Goal: Download file/media

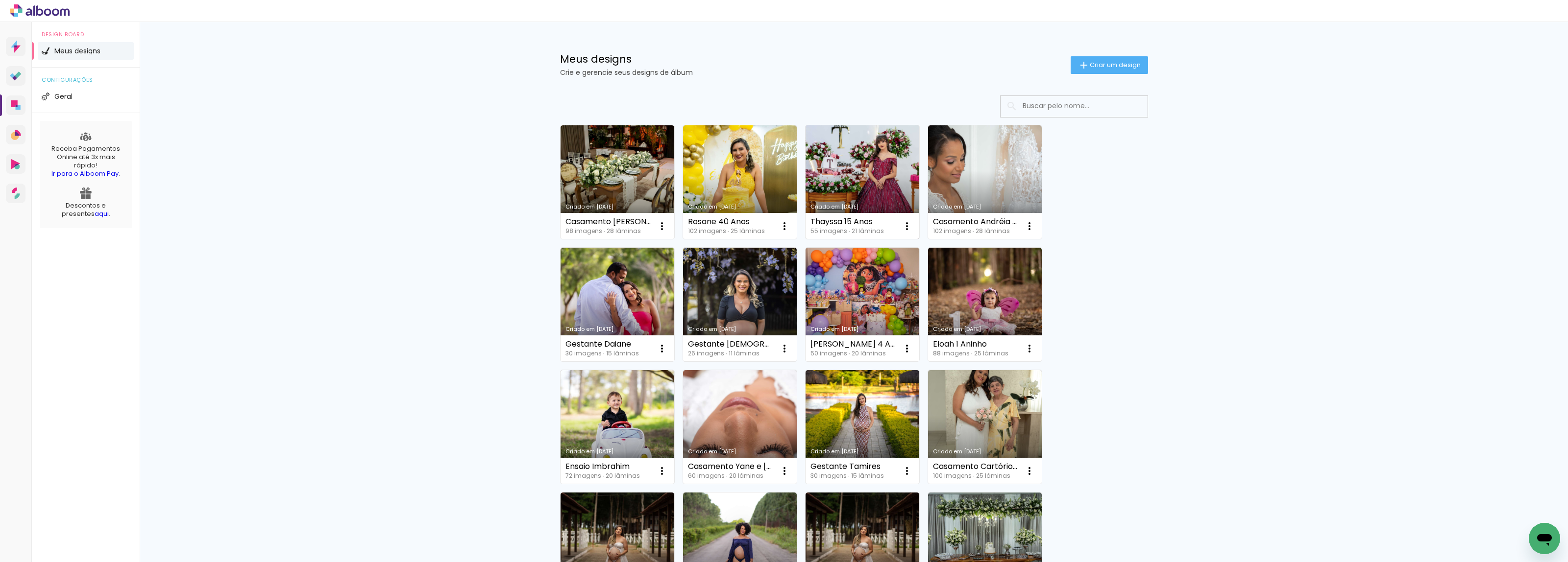
click at [839, 177] on link "Criado em [DATE]" at bounding box center [862, 182] width 114 height 114
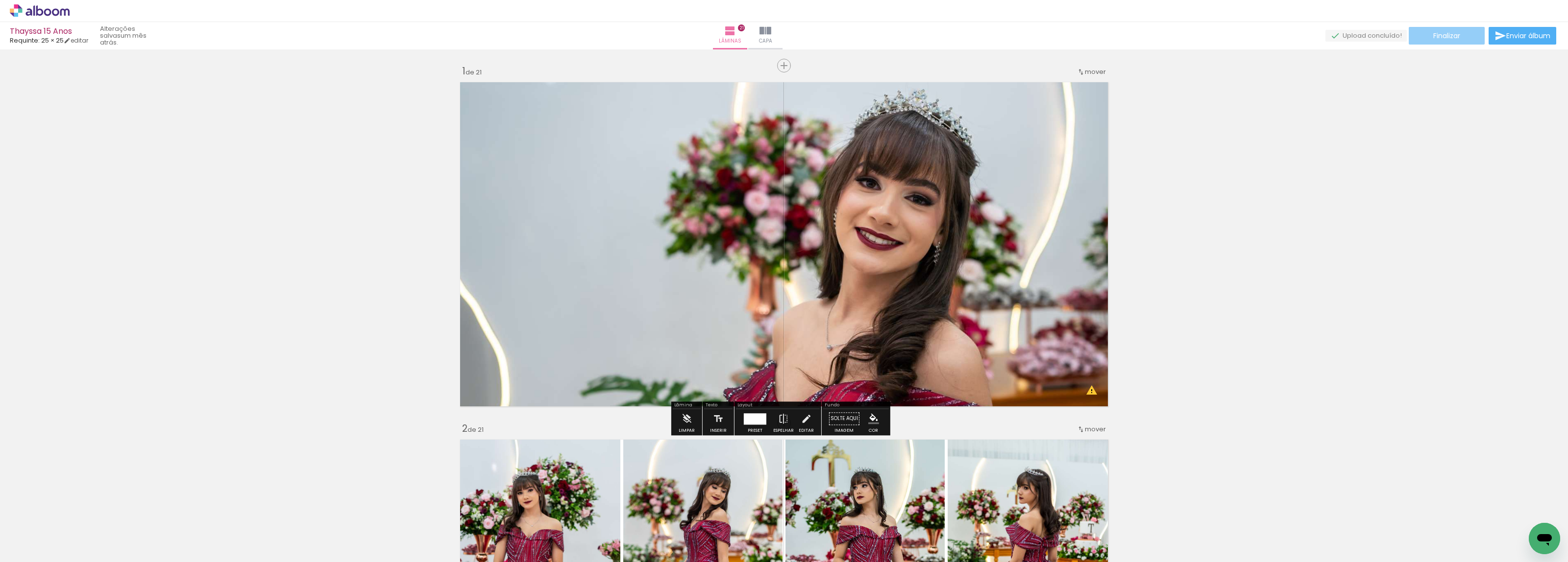
click at [1461, 30] on paper-button "Finalizar" at bounding box center [1446, 35] width 76 height 18
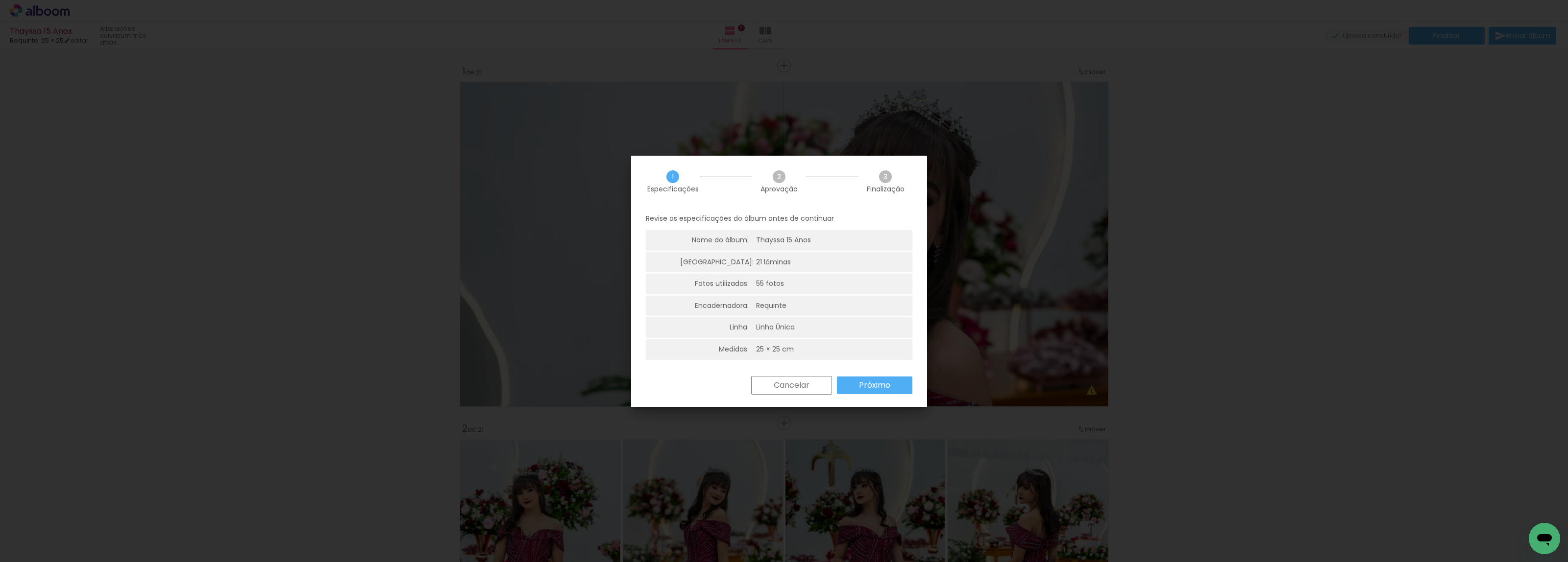
click at [0, 0] on slot "Próximo" at bounding box center [0, 0] width 0 height 0
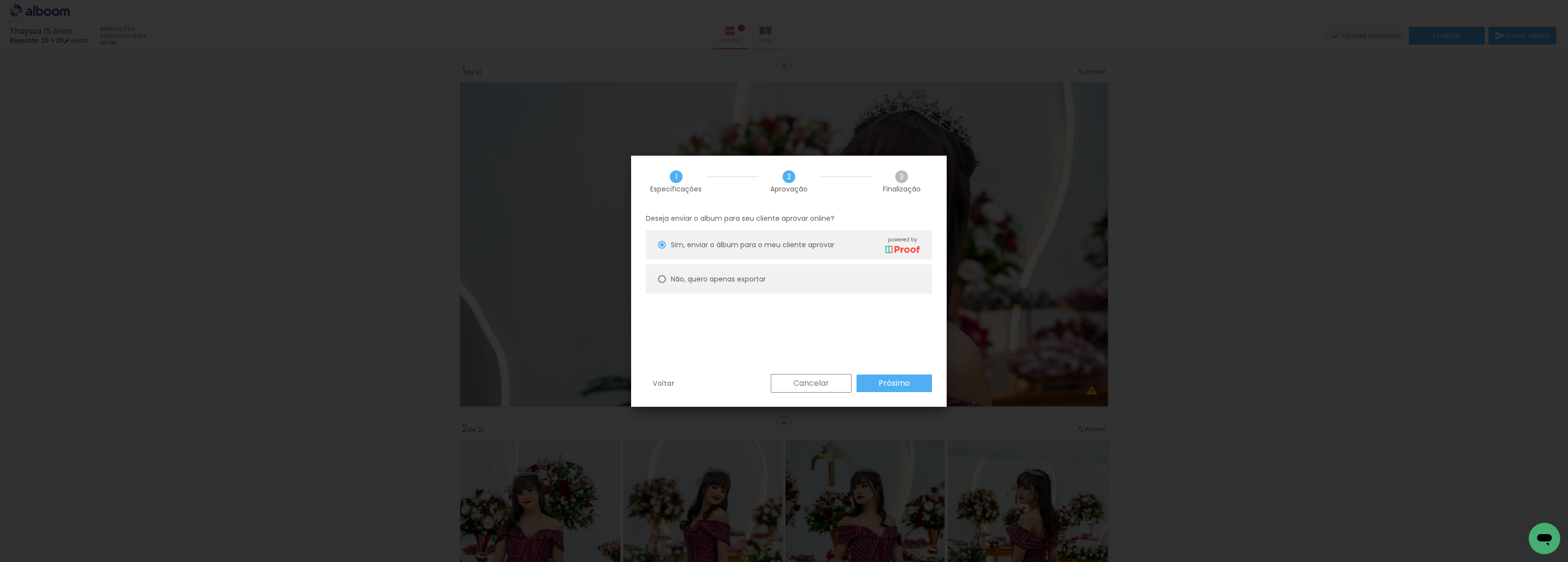
click at [0, 0] on slot "Não, quero apenas exportar" at bounding box center [0, 0] width 0 height 0
type paper-radio-button "on"
click at [0, 0] on slot "Próximo" at bounding box center [0, 0] width 0 height 0
type input "Alta, 300 DPI"
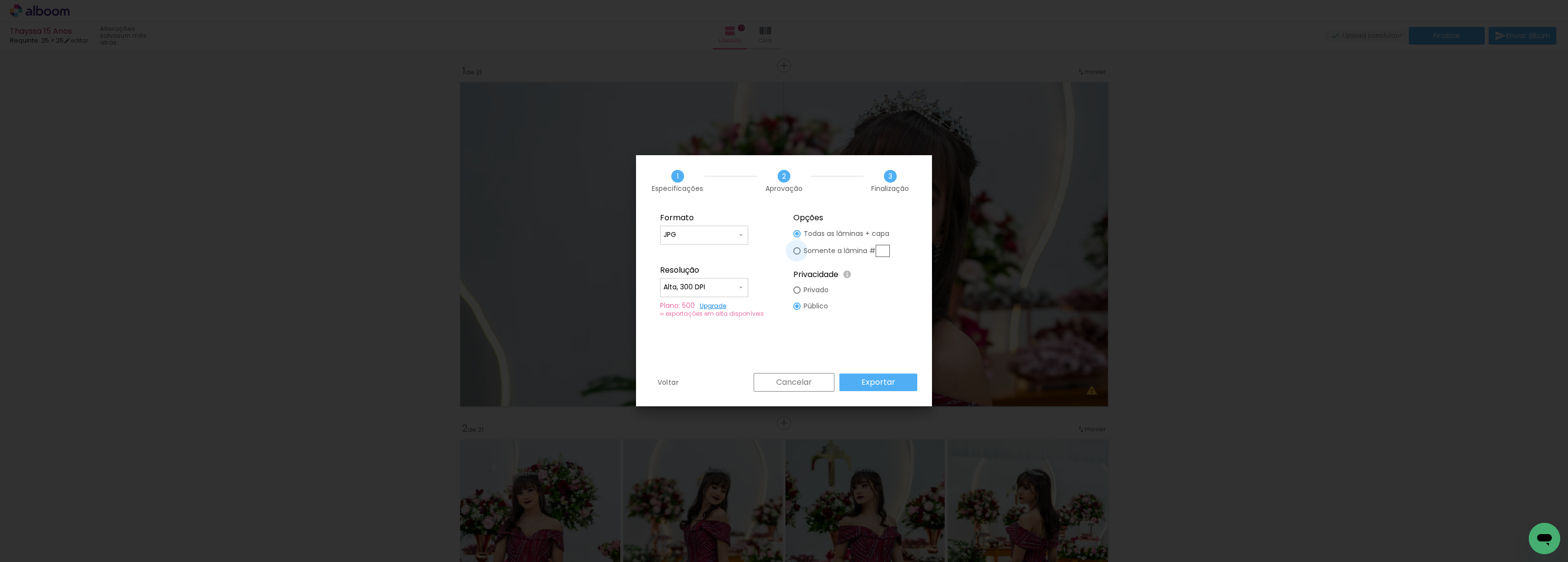
click at [797, 237] on div at bounding box center [797, 234] width 7 height 7
type paper-radio-button "on"
click at [796, 235] on div at bounding box center [797, 234] width 7 height 7
type paper-radio-button "on"
click at [0, 0] on slot "Exportar" at bounding box center [0, 0] width 0 height 0
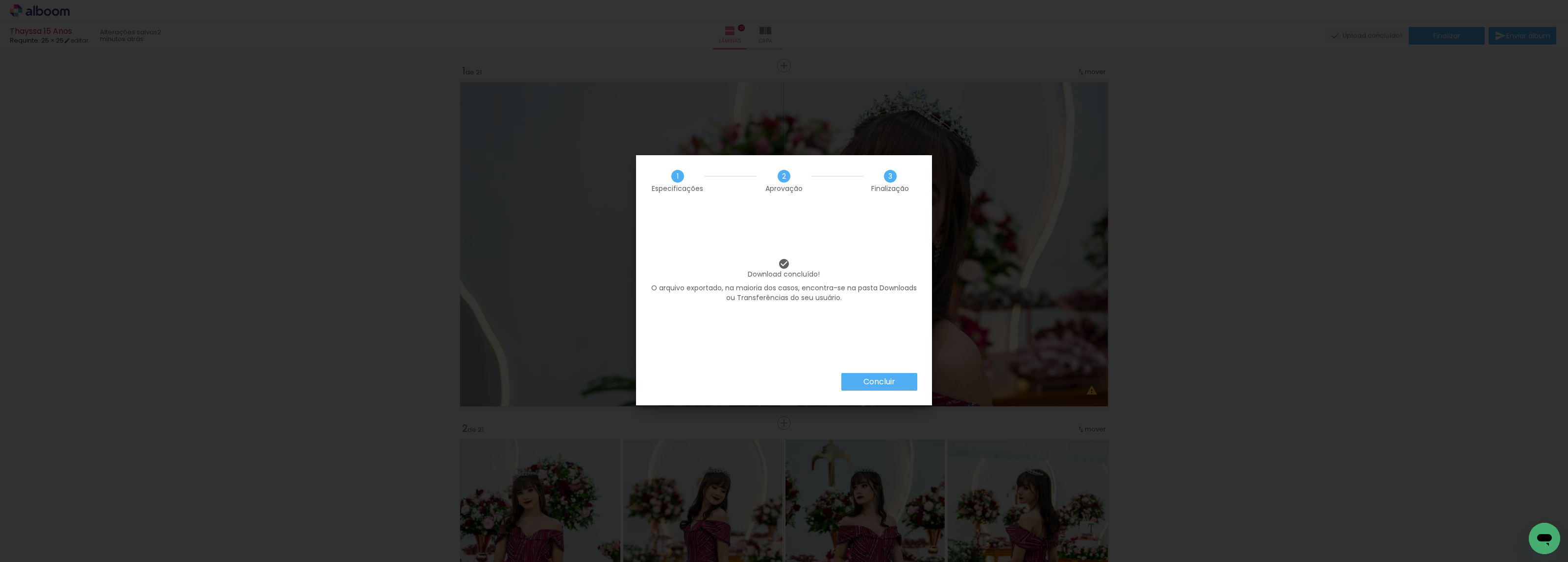
click at [0, 0] on slot "Concluir" at bounding box center [0, 0] width 0 height 0
